Goal: Find specific page/section: Find specific page/section

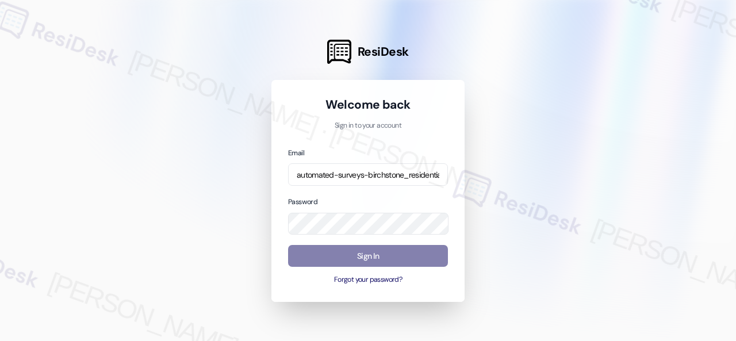
scroll to position [0, 147]
type input "automated-surveys-birchstone_residential-resen.fifteen@birchstone_[DOMAIN_NAME]"
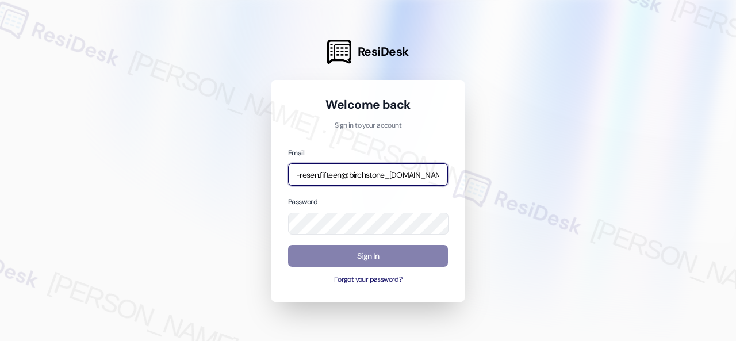
scroll to position [0, 0]
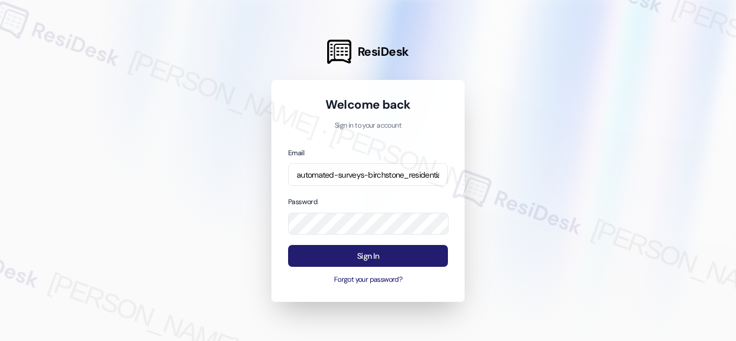
click at [315, 263] on button "Sign In" at bounding box center [368, 256] width 160 height 22
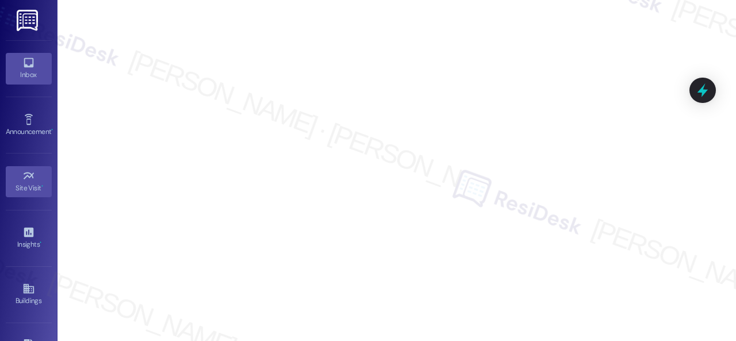
click at [28, 65] on icon at bounding box center [29, 63] width 10 height 10
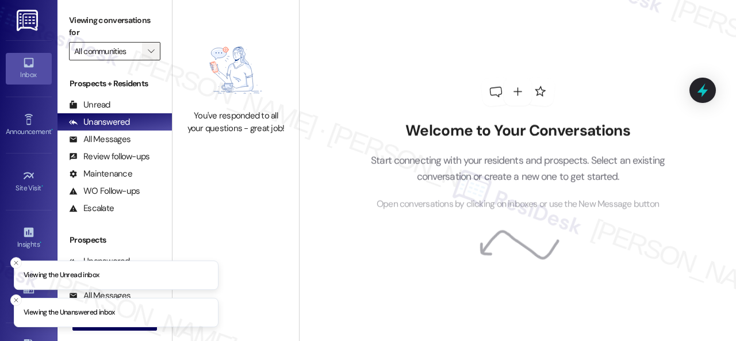
click at [153, 50] on icon "" at bounding box center [151, 51] width 6 height 9
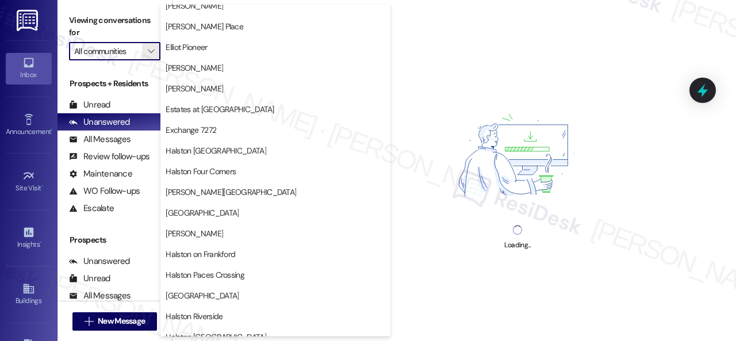
scroll to position [230, 0]
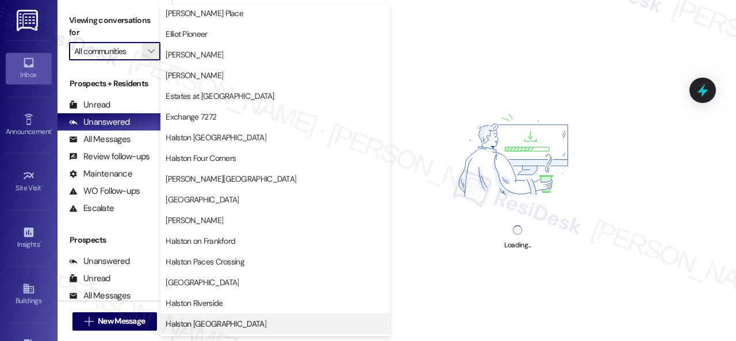
click at [215, 321] on span "Halston [GEOGRAPHIC_DATA]" at bounding box center [215, 323] width 101 height 11
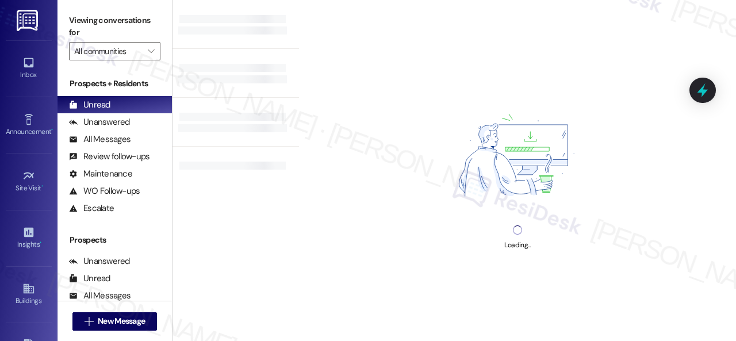
type input "Halston [GEOGRAPHIC_DATA]"
